Goal: Information Seeking & Learning: Learn about a topic

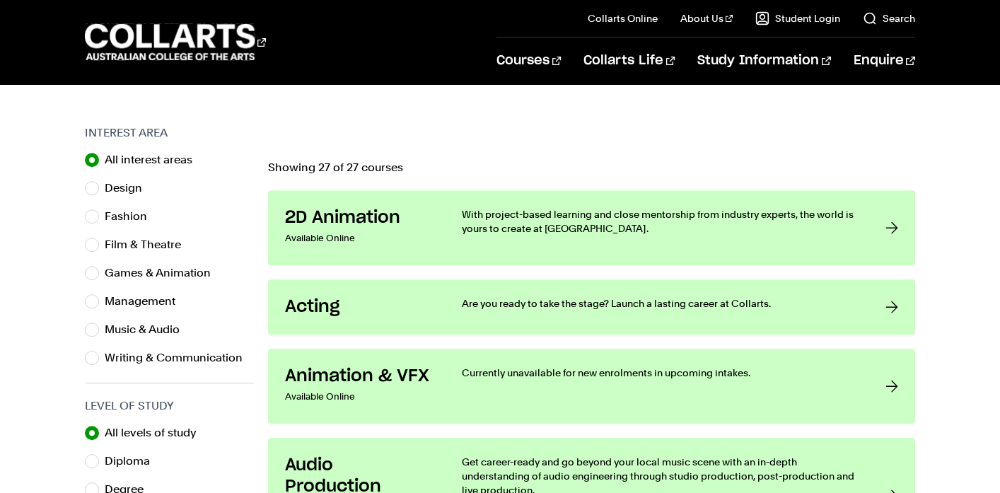
scroll to position [467, 0]
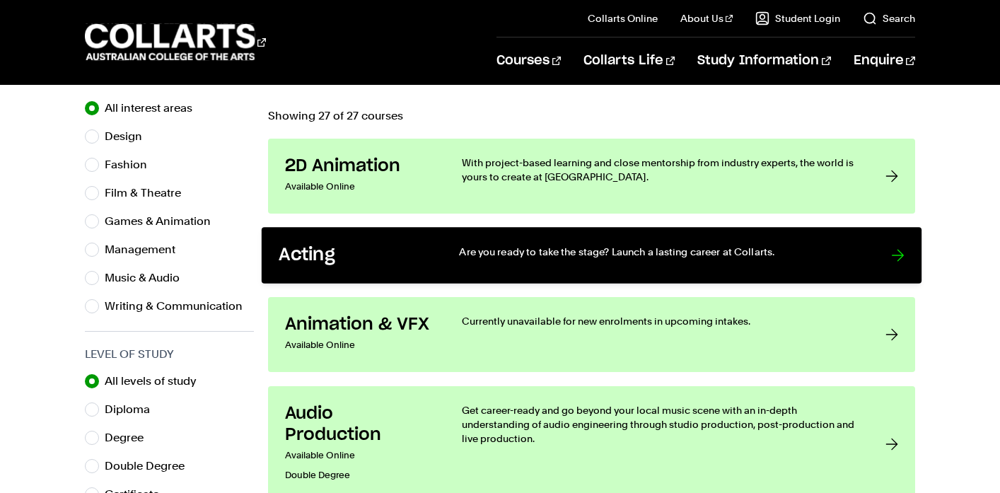
click at [381, 253] on h3 "Acting" at bounding box center [354, 256] width 151 height 22
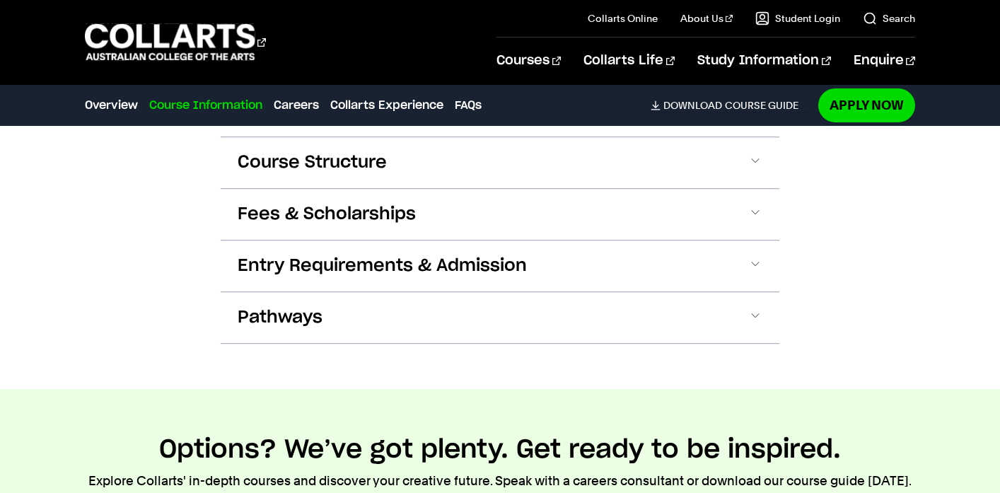
scroll to position [1400, 0]
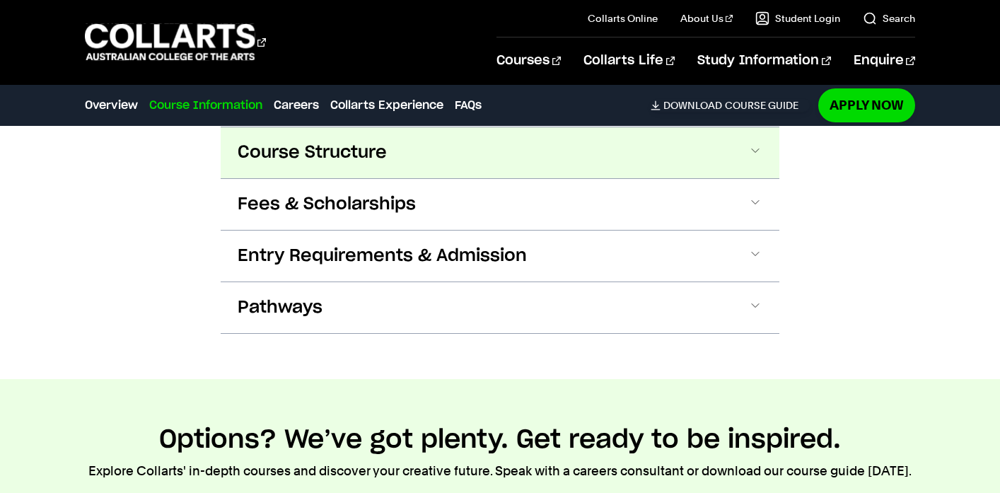
click at [467, 141] on button "Course Structure" at bounding box center [500, 152] width 558 height 51
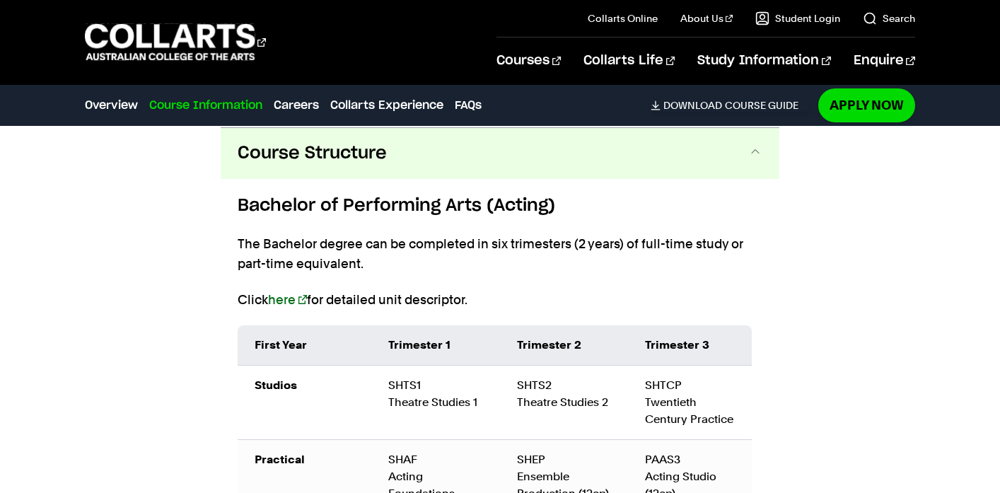
scroll to position [1399, 0]
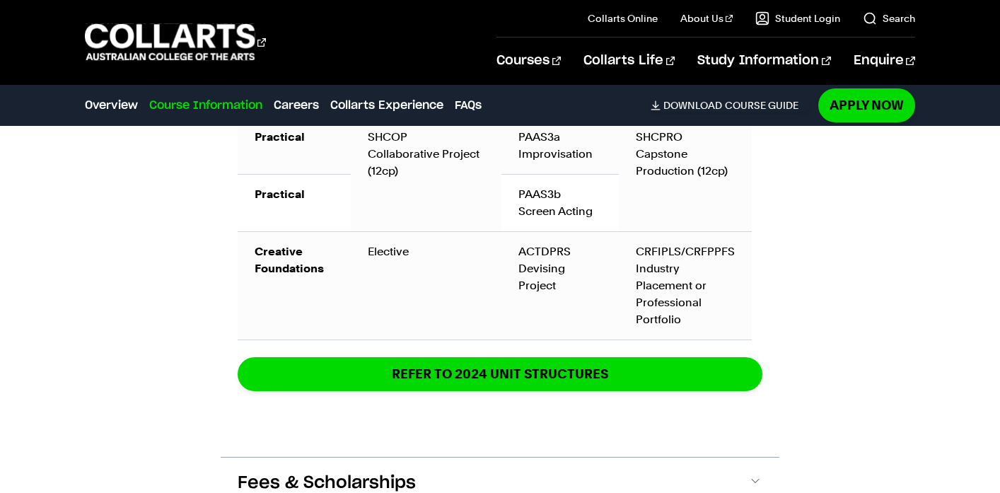
scroll to position [2078, 0]
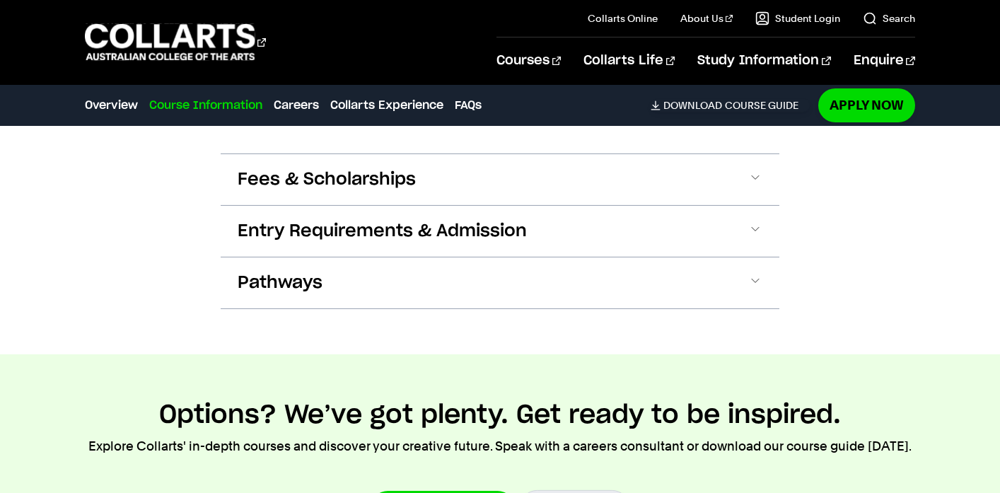
scroll to position [2417, 0]
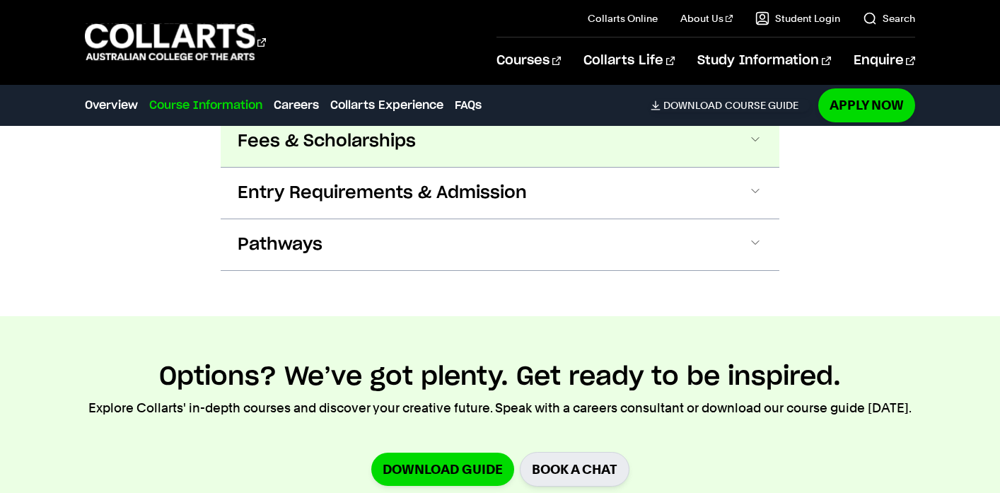
click at [708, 156] on button "Fees & Scholarships" at bounding box center [500, 141] width 558 height 51
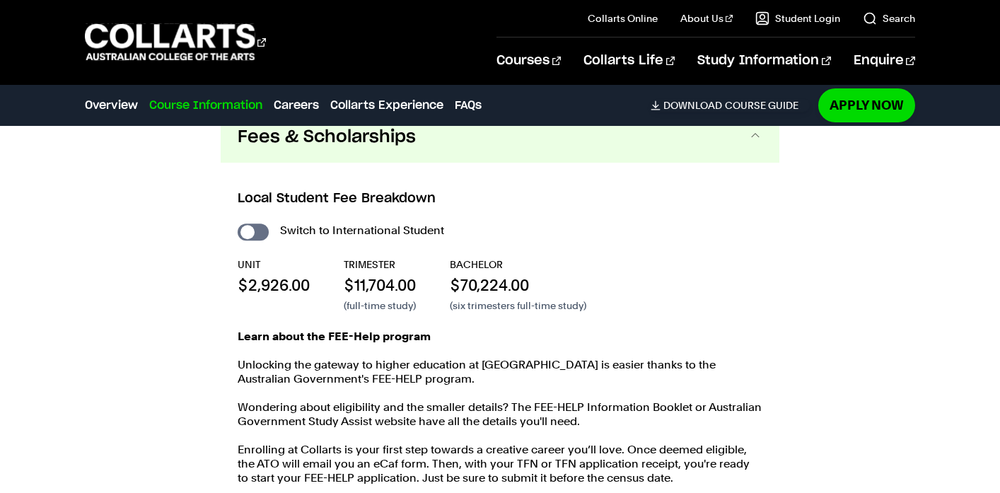
scroll to position [2422, 0]
click at [732, 152] on button "Fees & Scholarships" at bounding box center [500, 136] width 558 height 51
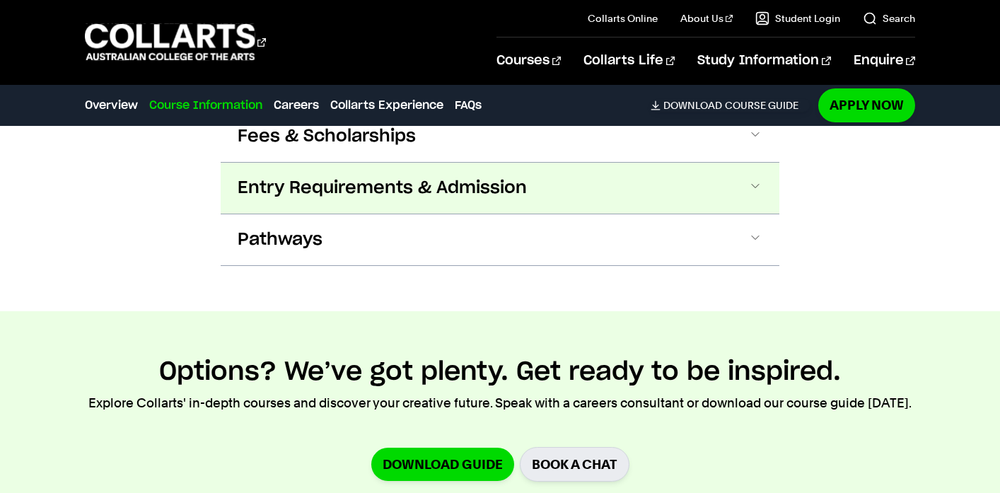
click at [710, 213] on button "Entry Requirements & Admission" at bounding box center [500, 188] width 558 height 51
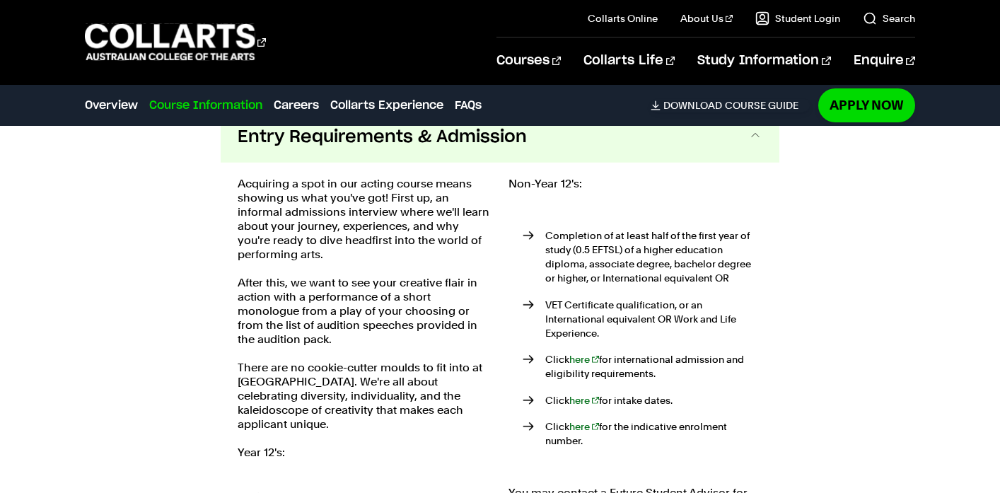
scroll to position [2473, 0]
click at [730, 162] on button "Entry Requirements & Admission" at bounding box center [500, 136] width 558 height 51
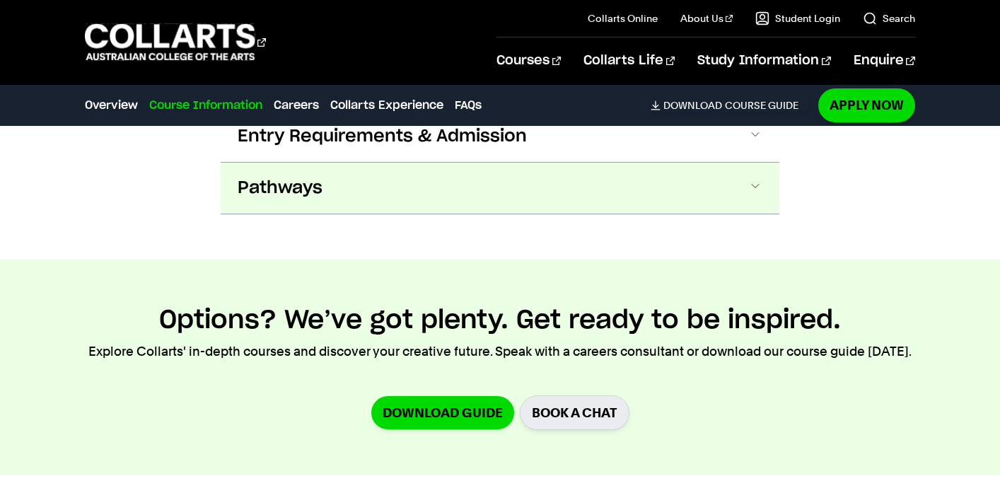
click at [732, 212] on button "Pathways" at bounding box center [500, 188] width 558 height 51
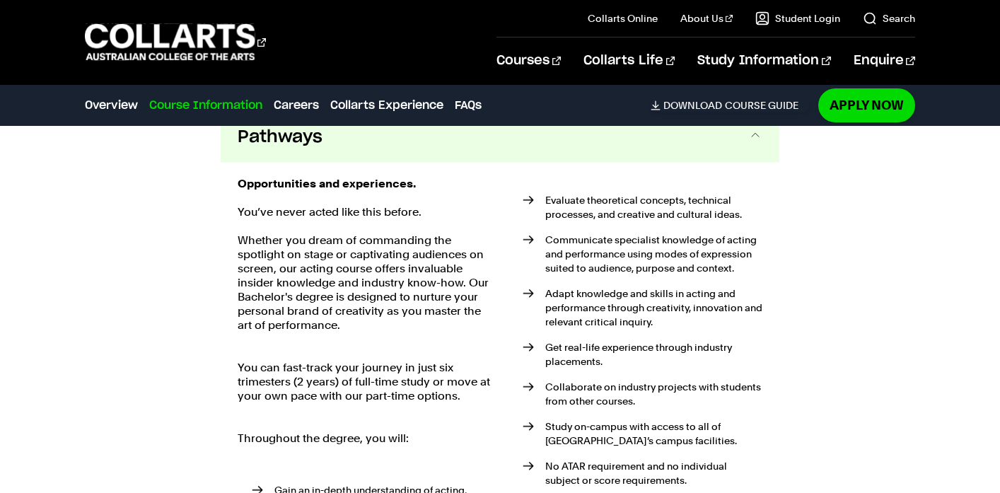
scroll to position [2525, 0]
click at [734, 162] on button "Pathways" at bounding box center [500, 136] width 558 height 51
